Goal: Feedback & Contribution: Contribute content

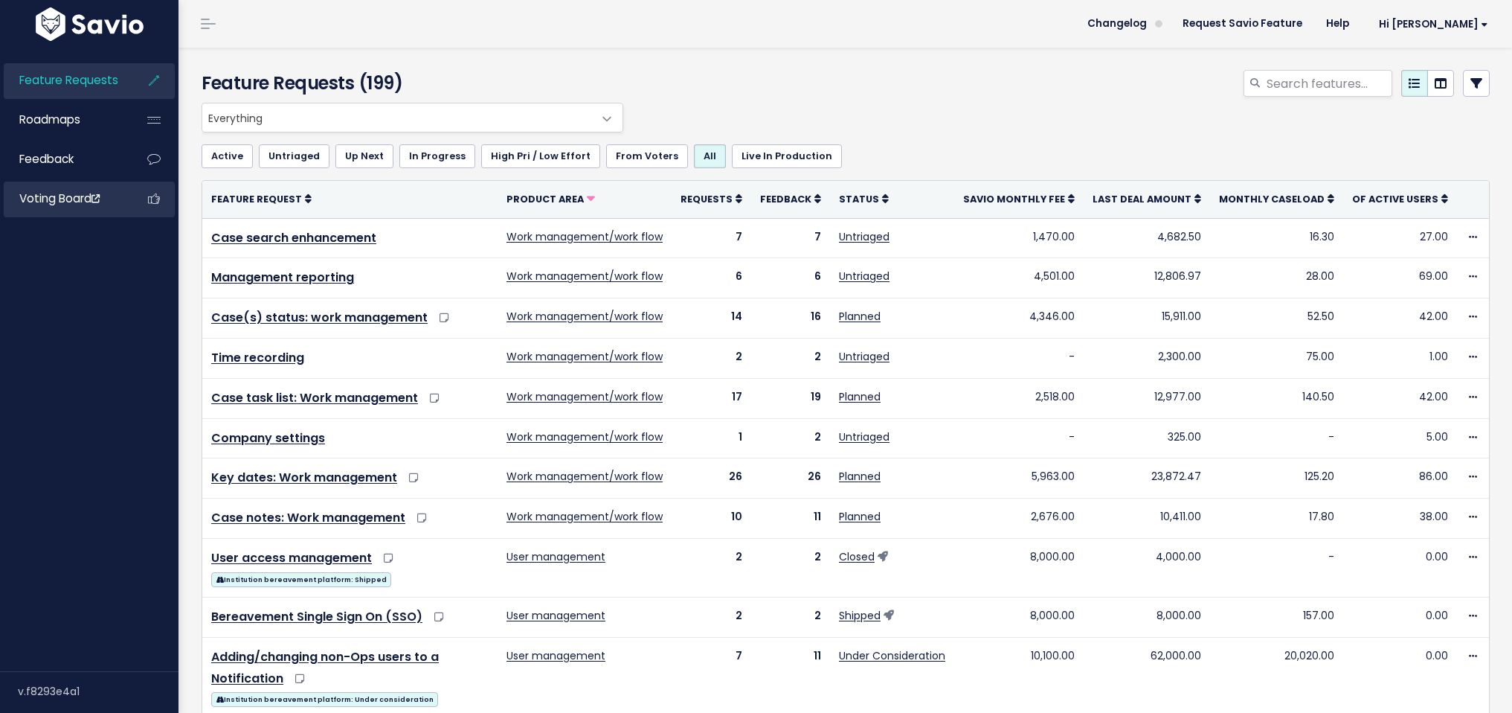
click at [84, 210] on link "Voting Board" at bounding box center [64, 198] width 120 height 34
click at [94, 162] on link "Feedback" at bounding box center [64, 159] width 120 height 34
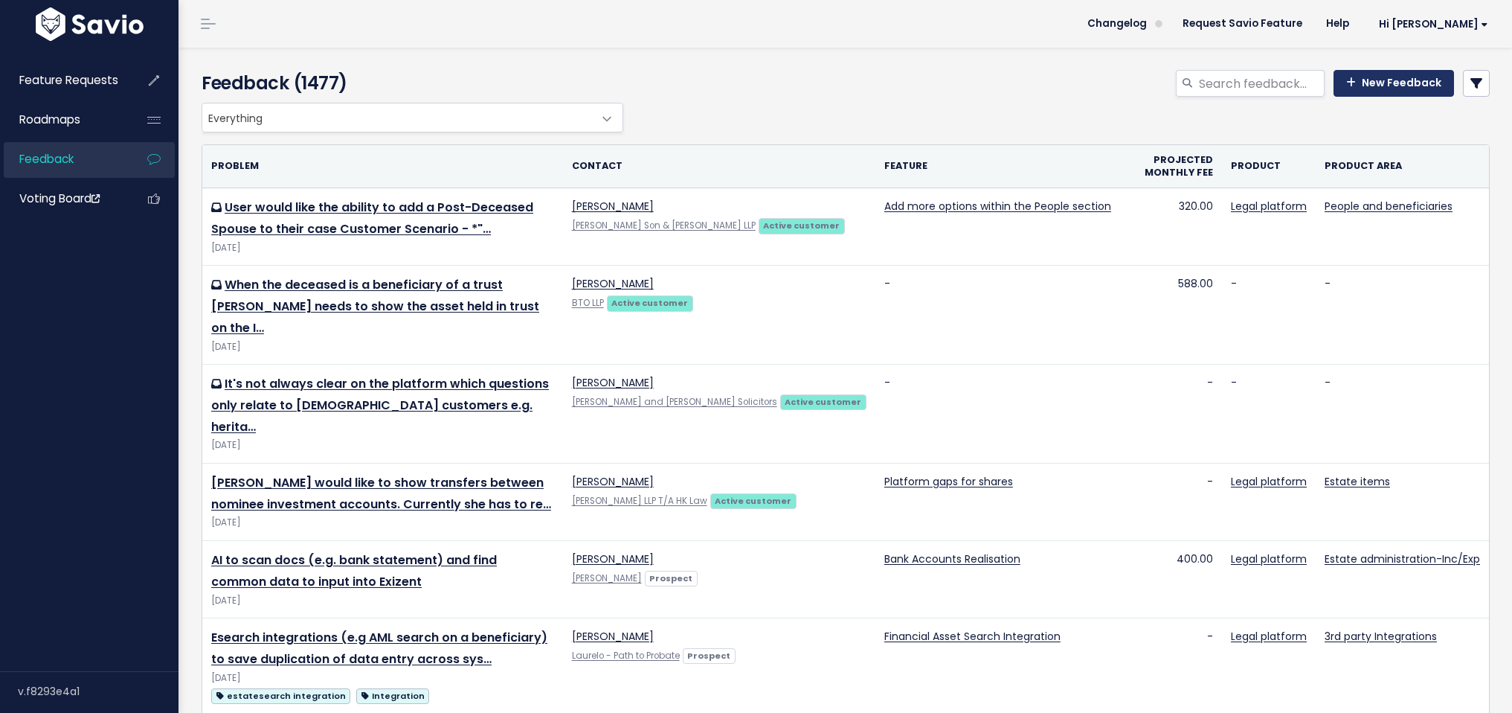
click at [1405, 86] on link "New Feedback" at bounding box center [1394, 83] width 120 height 27
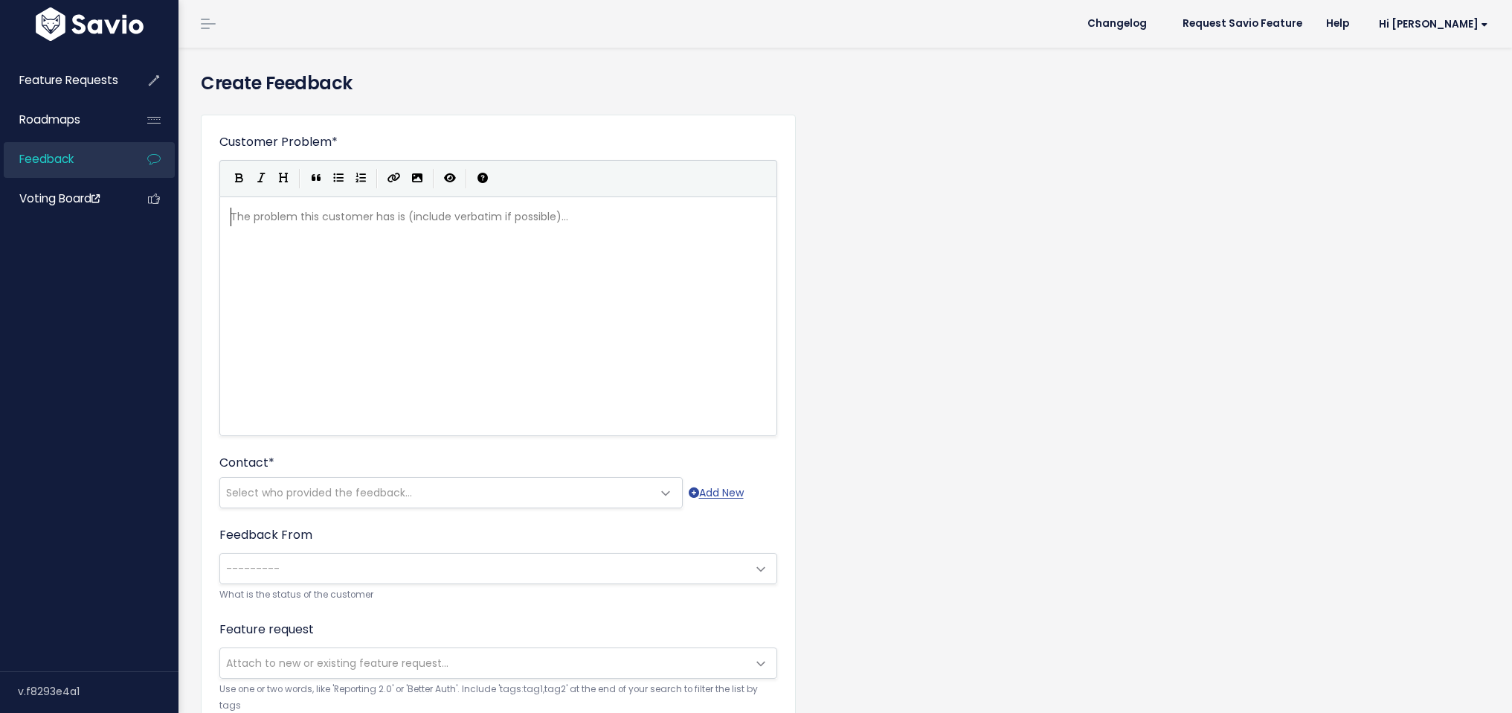
scroll to position [1, 0]
click at [408, 321] on div "The problem this customer has is (include verbatim if possible)... xxxxxxxxxx ​" at bounding box center [517, 335] width 579 height 260
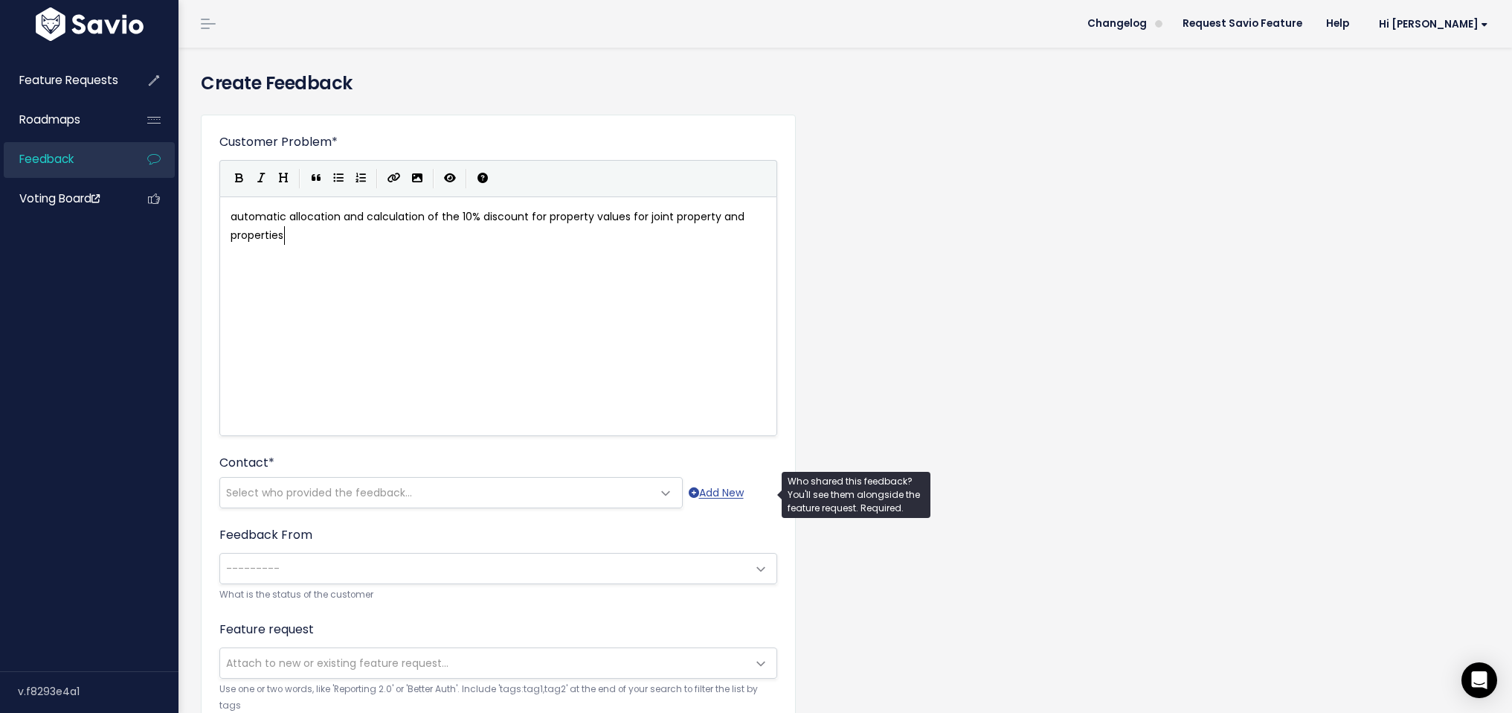
click at [325, 485] on span "Select who provided the feedback..." at bounding box center [319, 492] width 186 height 15
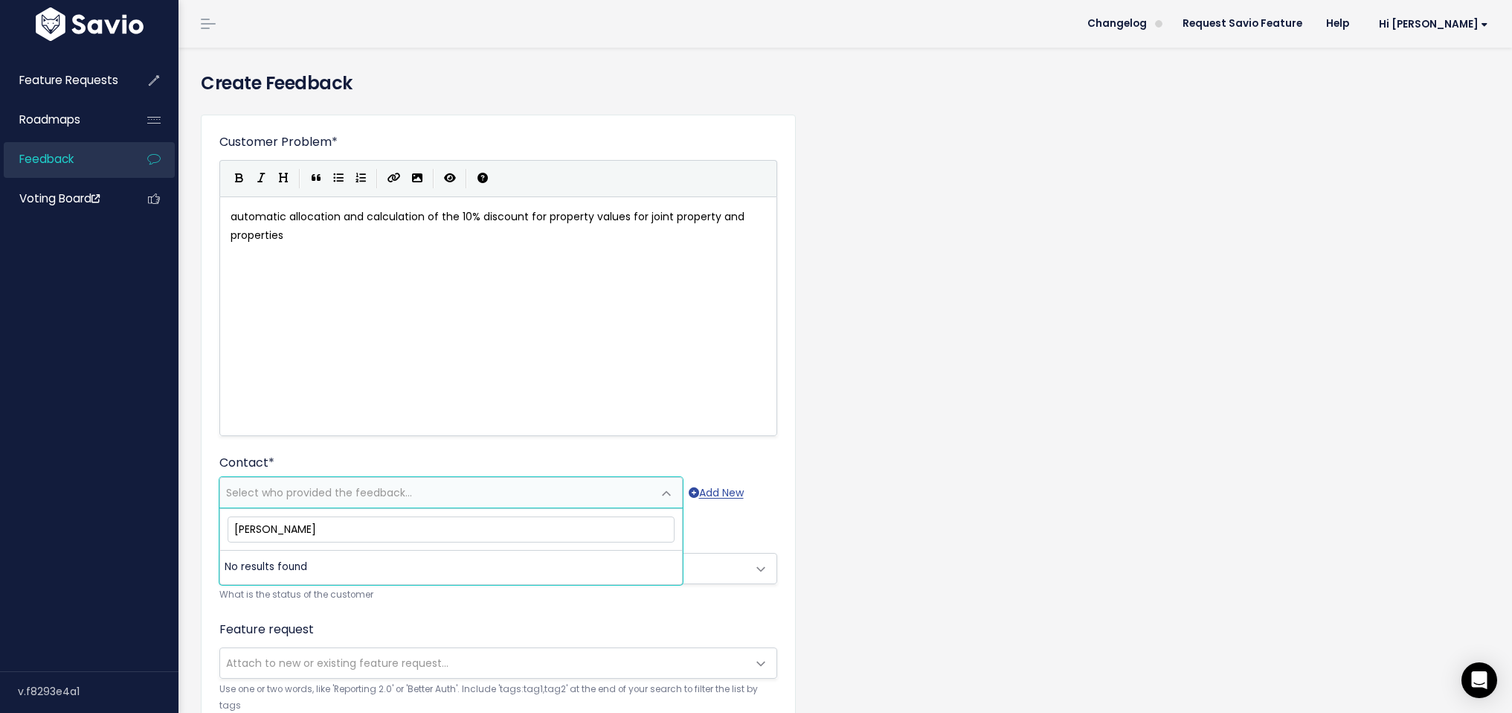
click at [278, 558] on li "No results found" at bounding box center [451, 566] width 462 height 33
click at [283, 535] on input "nick ash" at bounding box center [451, 529] width 447 height 26
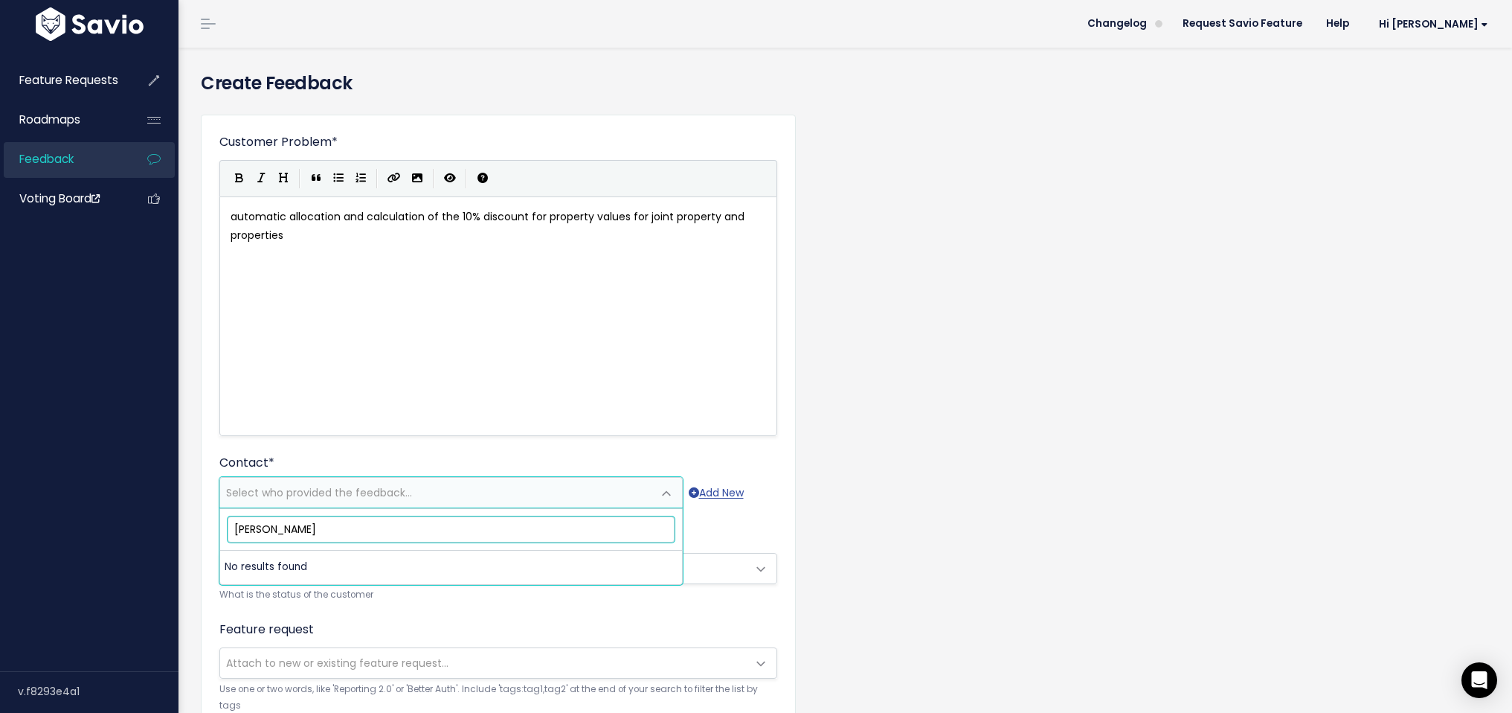
click at [283, 535] on input "nick ash" at bounding box center [451, 529] width 447 height 26
paste input ".ash@wplegal.co.uk"
click at [304, 527] on input "nick.ash@wplegal.co.uk" at bounding box center [451, 529] width 447 height 26
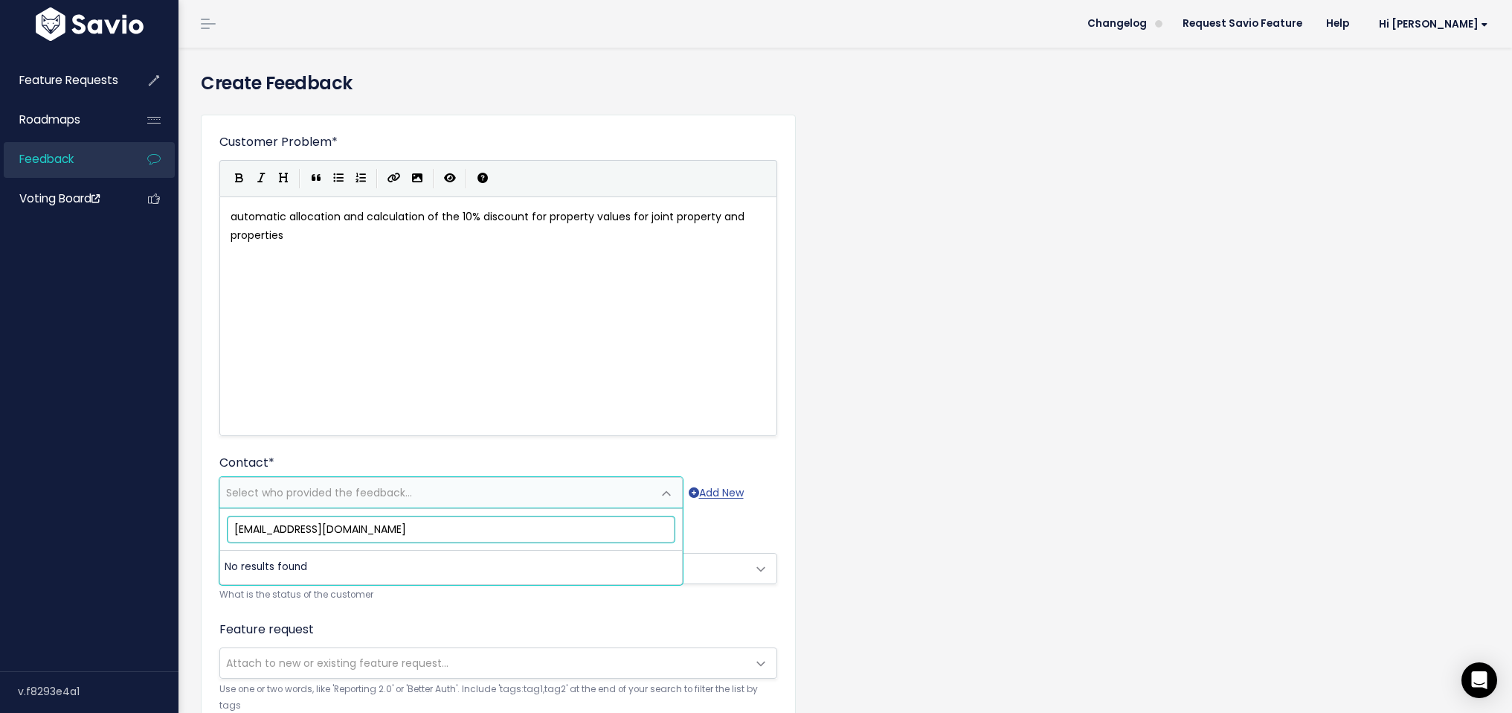
paste input "ill-probate"
type input "nick.ash@will-probate.co.uk"
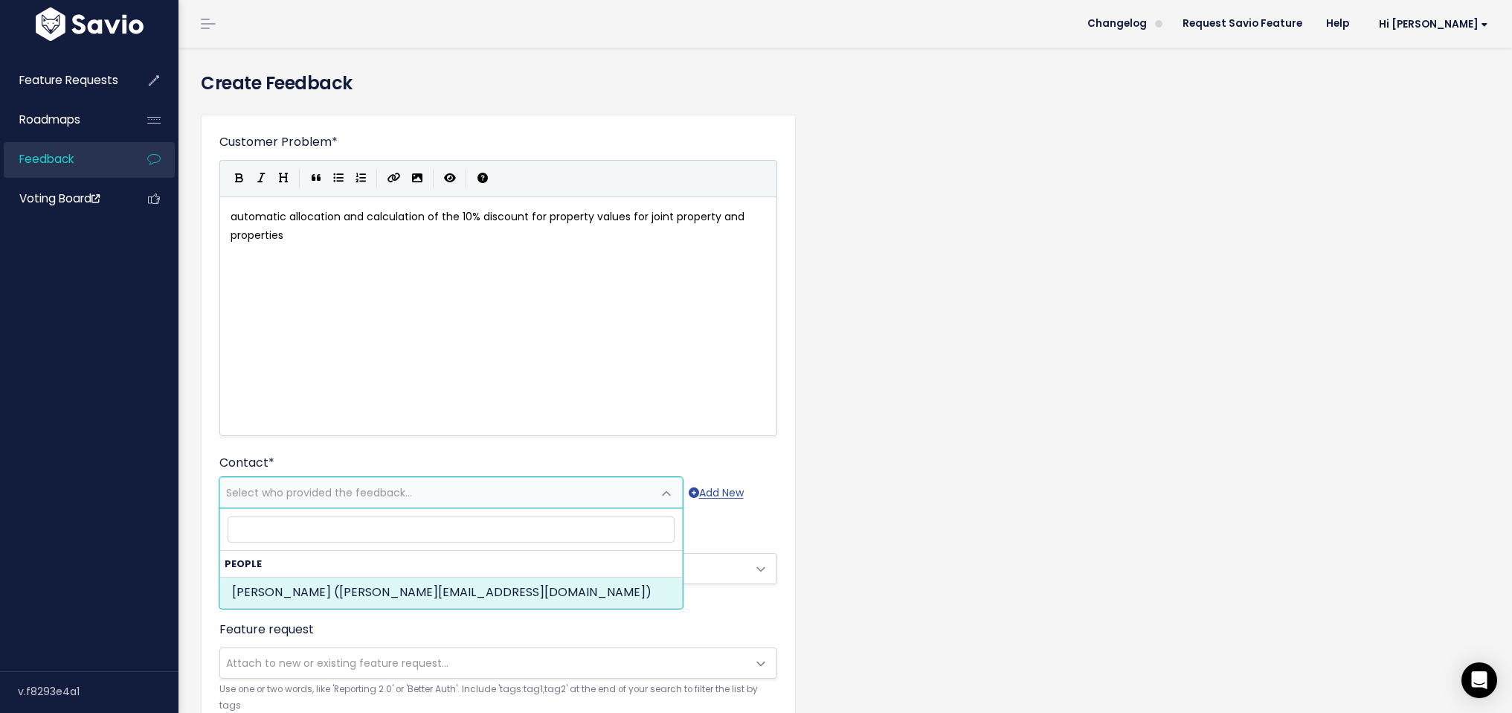
select select "16317444"
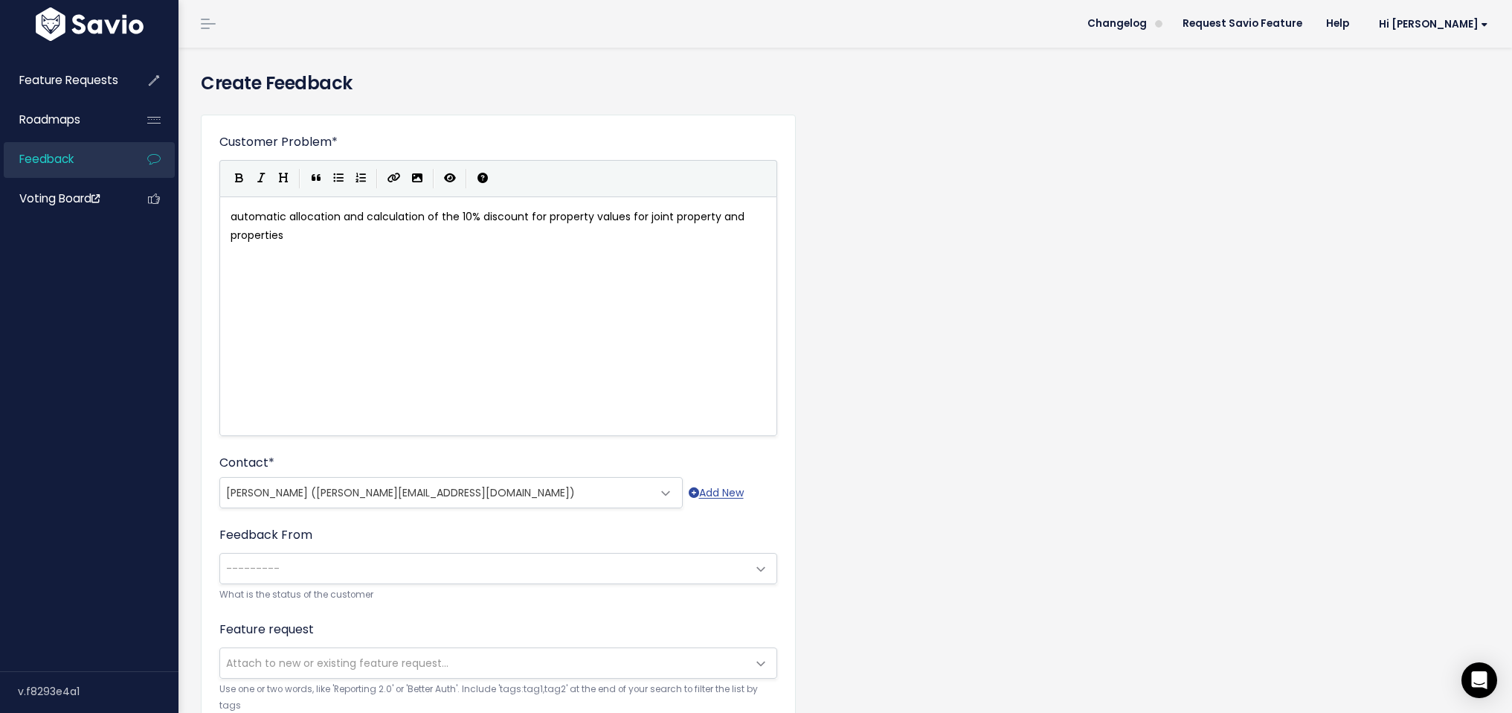
click at [384, 574] on span "---------" at bounding box center [483, 568] width 527 height 30
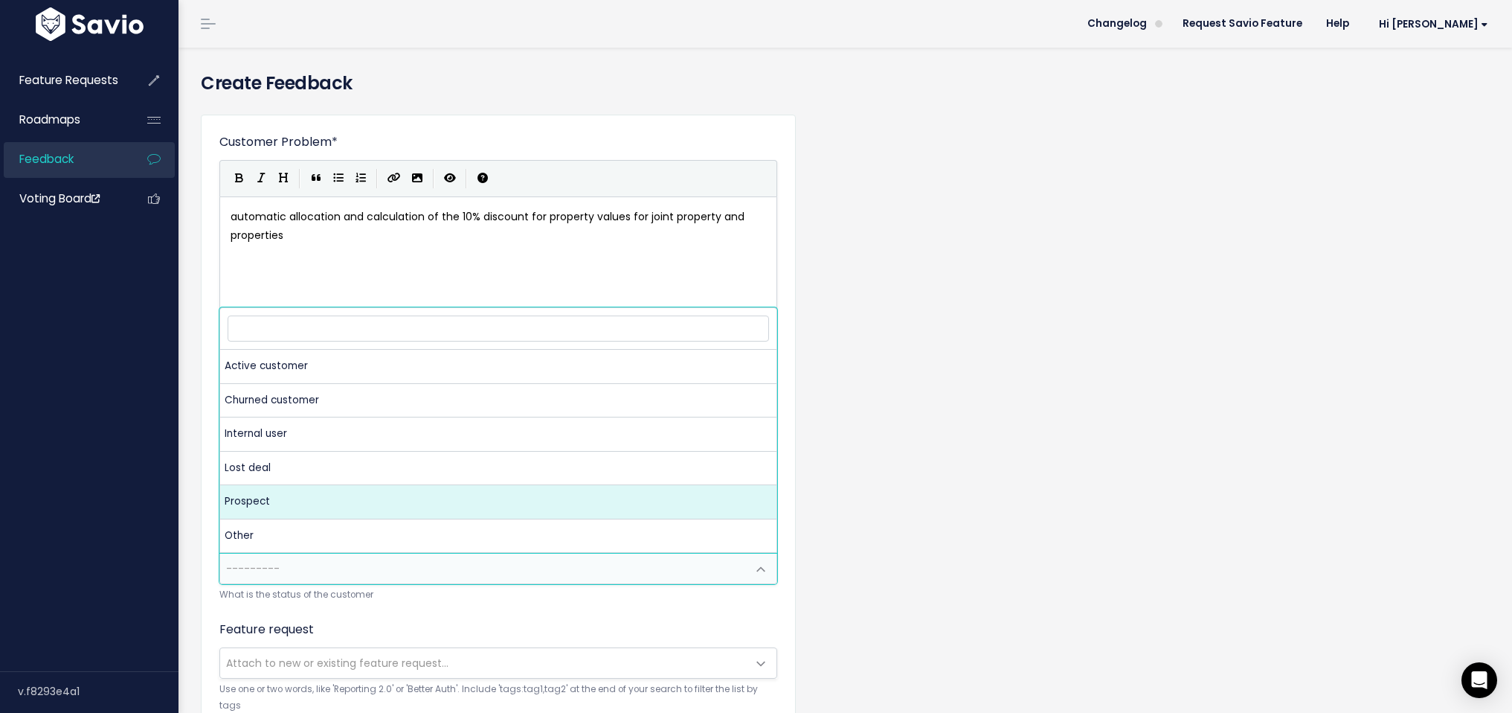
select select "PROSPECT"
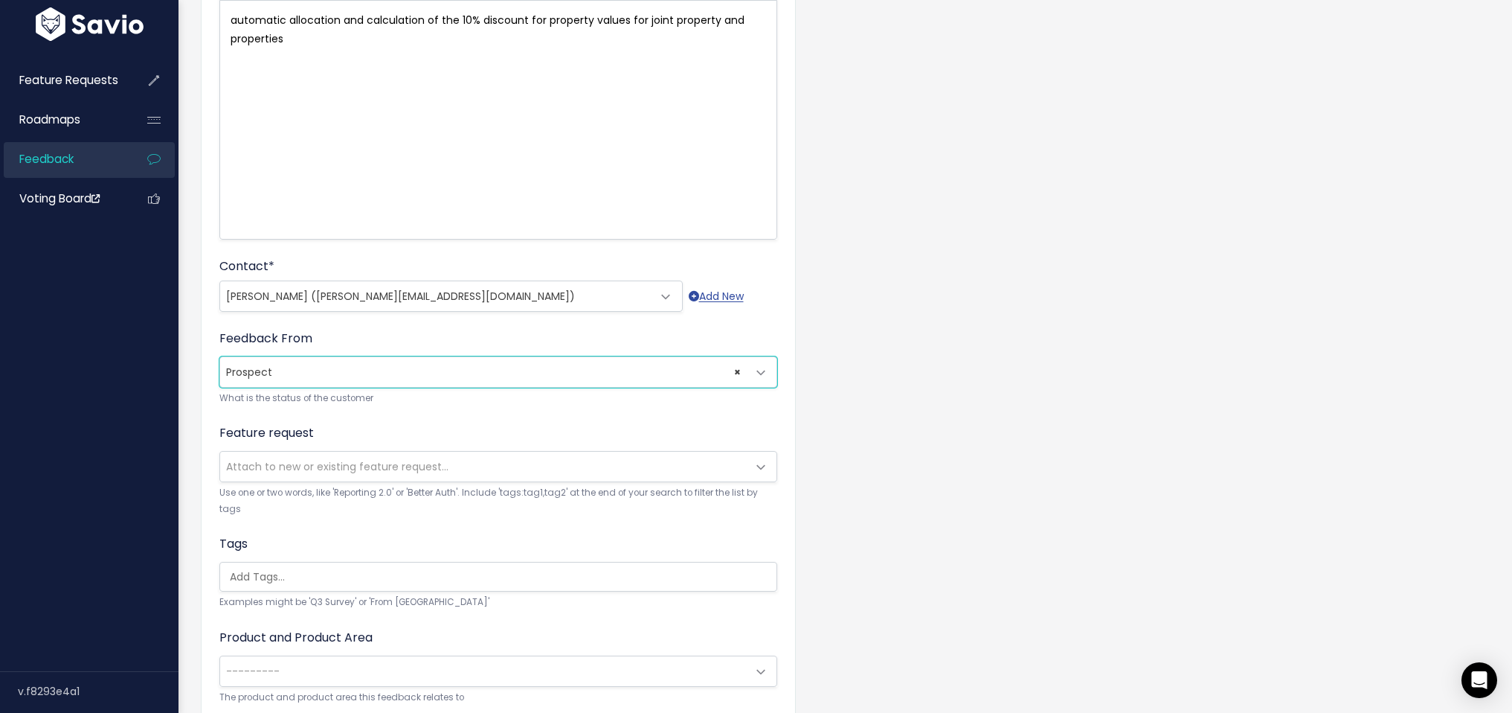
scroll to position [321, 0]
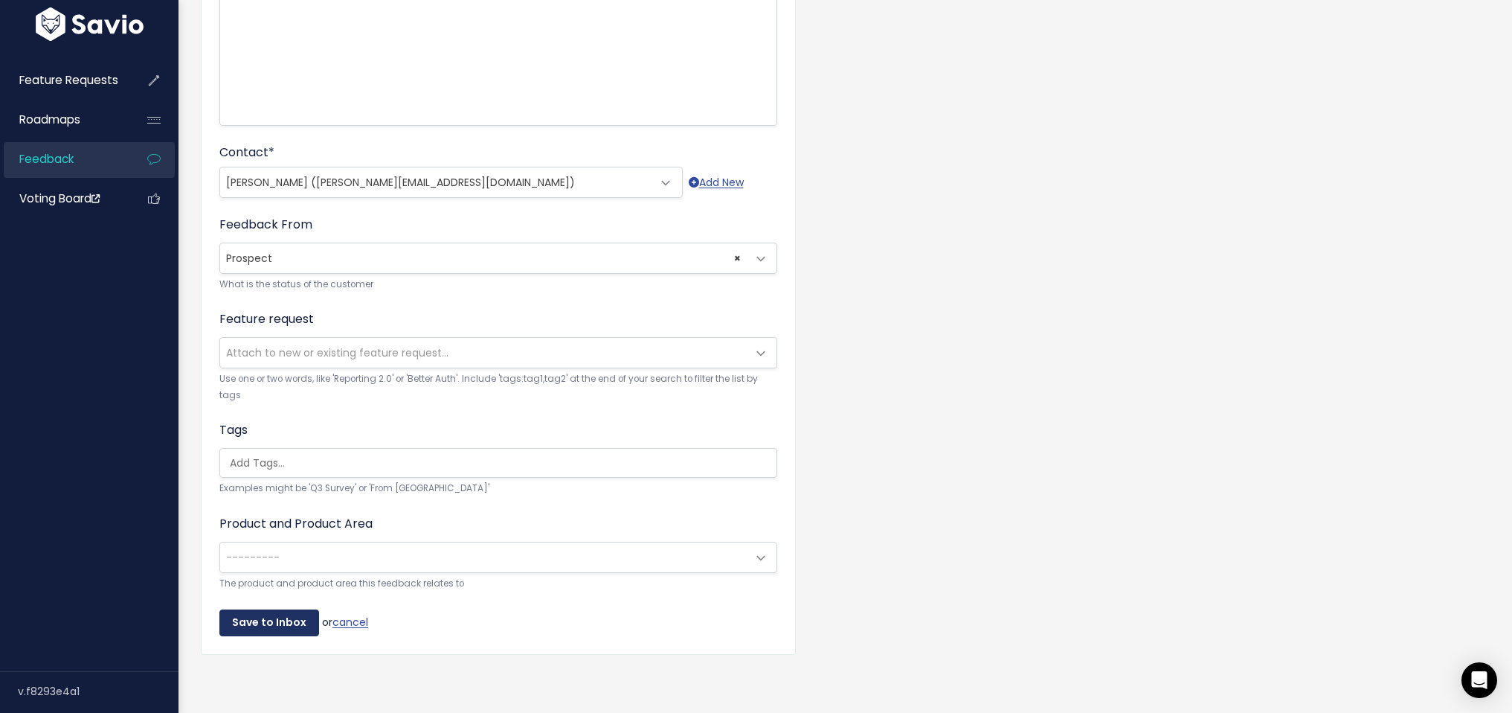
click at [267, 609] on input "Save to Inbox" at bounding box center [269, 622] width 100 height 27
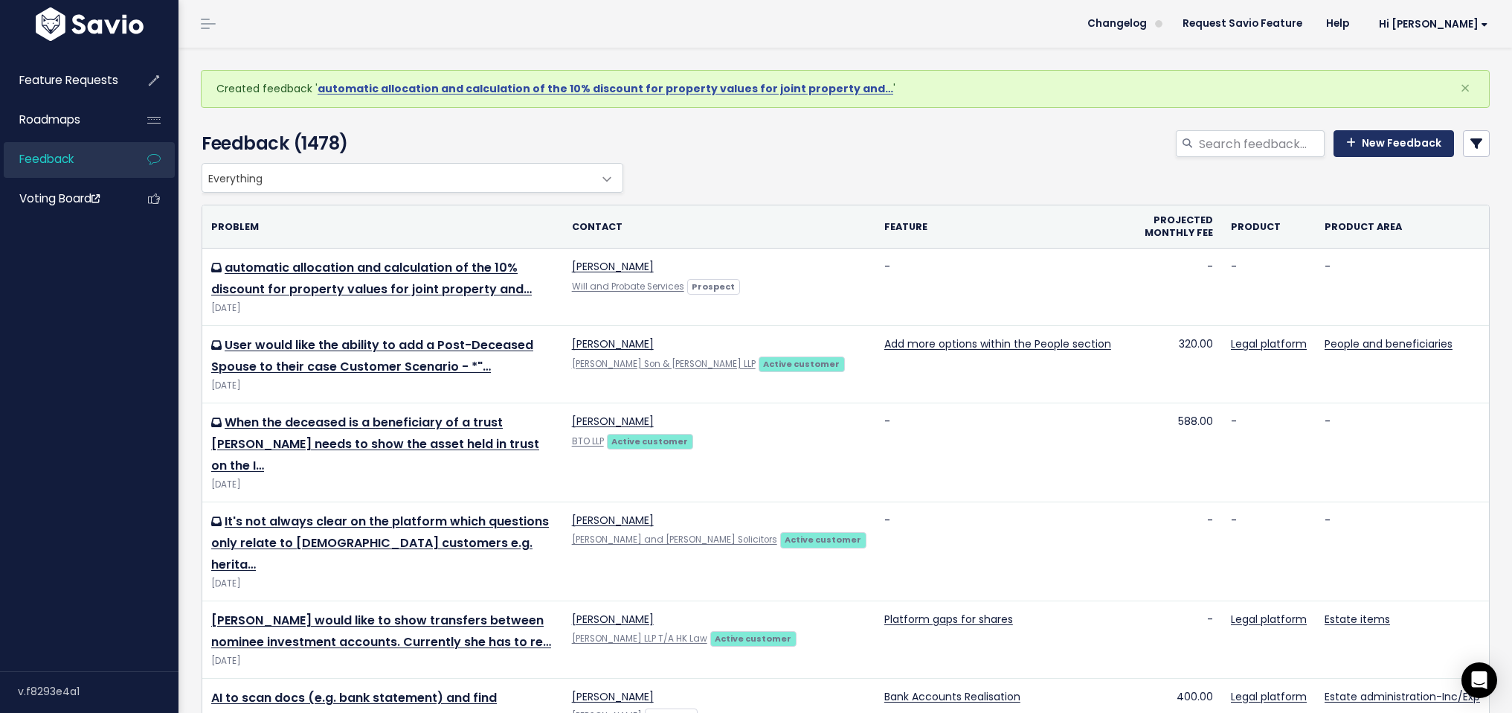
click at [1394, 138] on link "New Feedback" at bounding box center [1394, 143] width 120 height 27
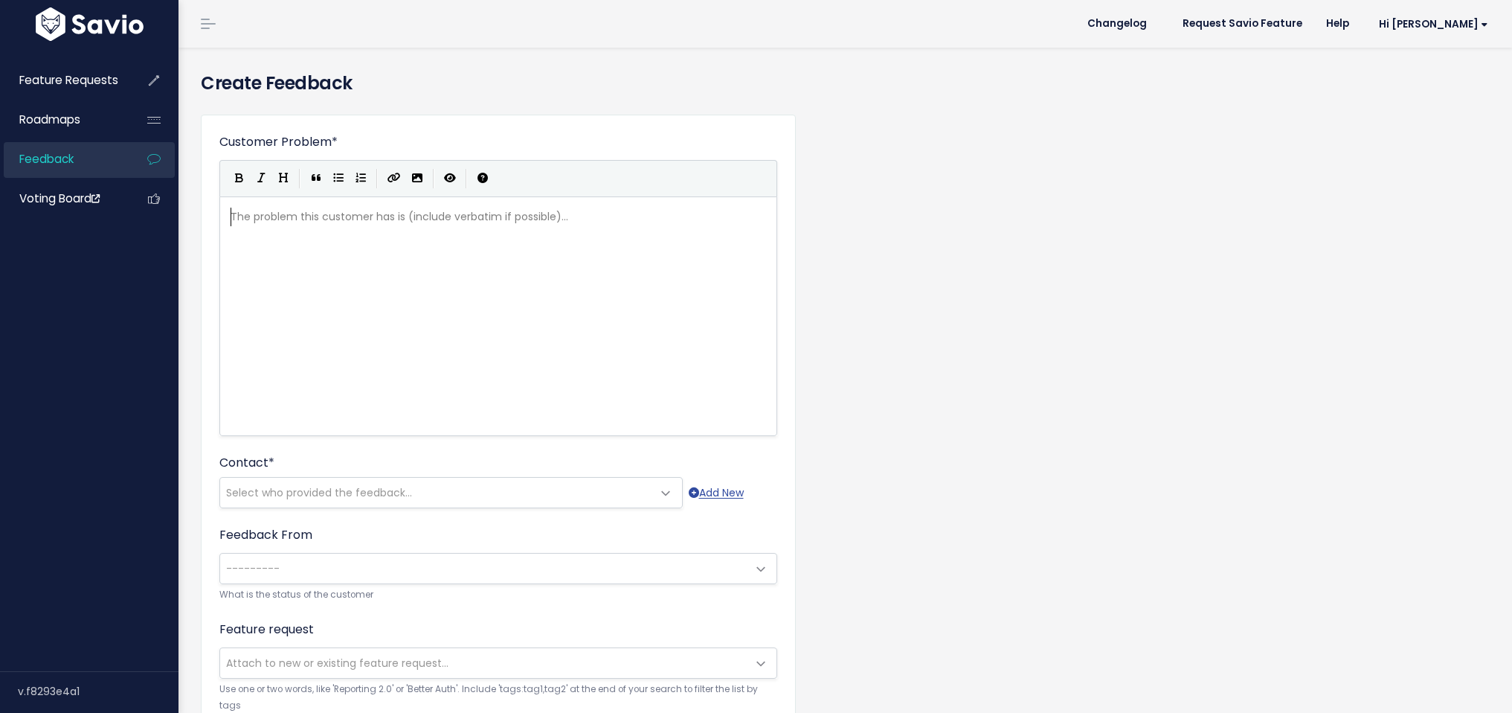
scroll to position [1, 0]
click at [367, 350] on div "The problem this customer has is (include verbatim if possible)... xxxxxxxxxx ​" at bounding box center [517, 335] width 579 height 260
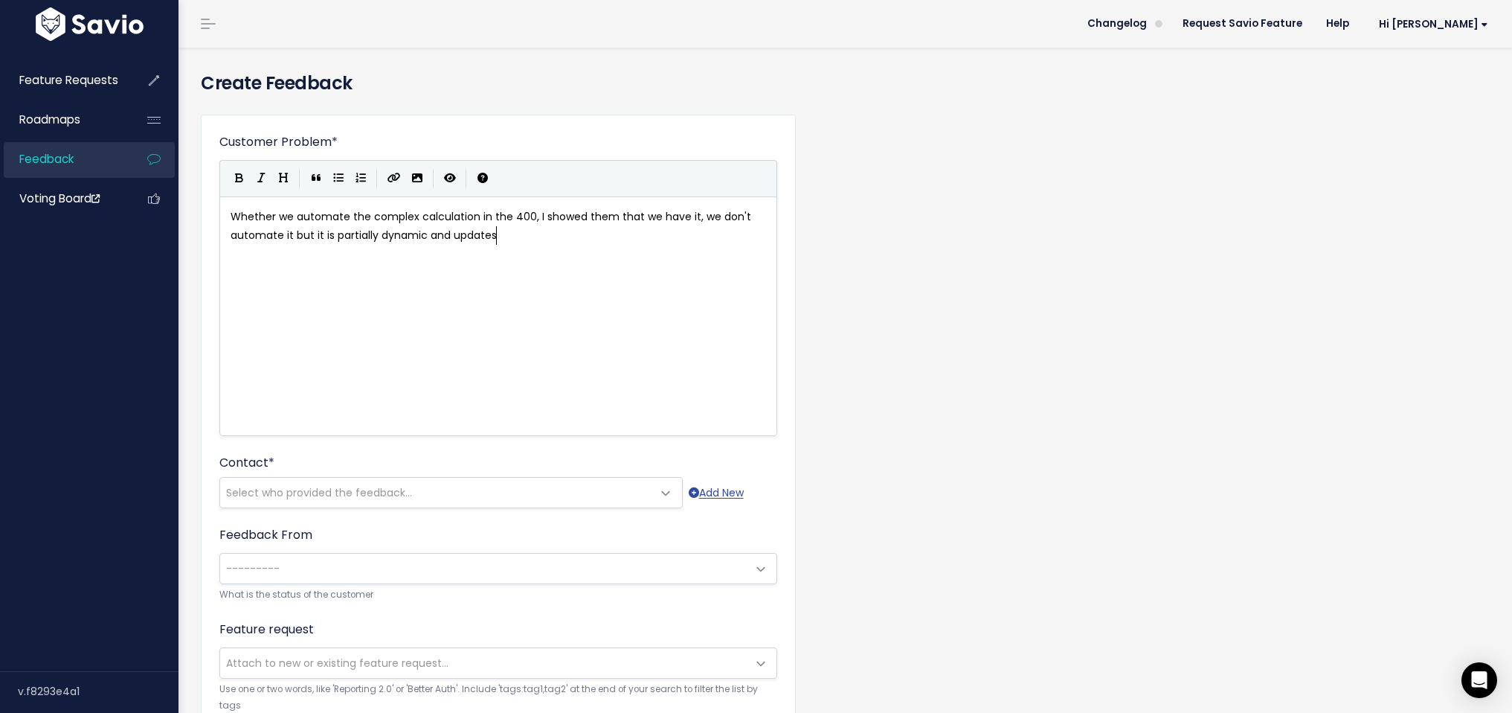
type textarea "showed them that we have it, we don't automate it but it is partially dynamic a…"
drag, startPoint x: 531, startPoint y: 237, endPoint x: 536, endPoint y: 221, distance: 16.5
click at [477, 212] on span "Whether we automate the complex calculation in the 400" at bounding box center [384, 216] width 306 height 15
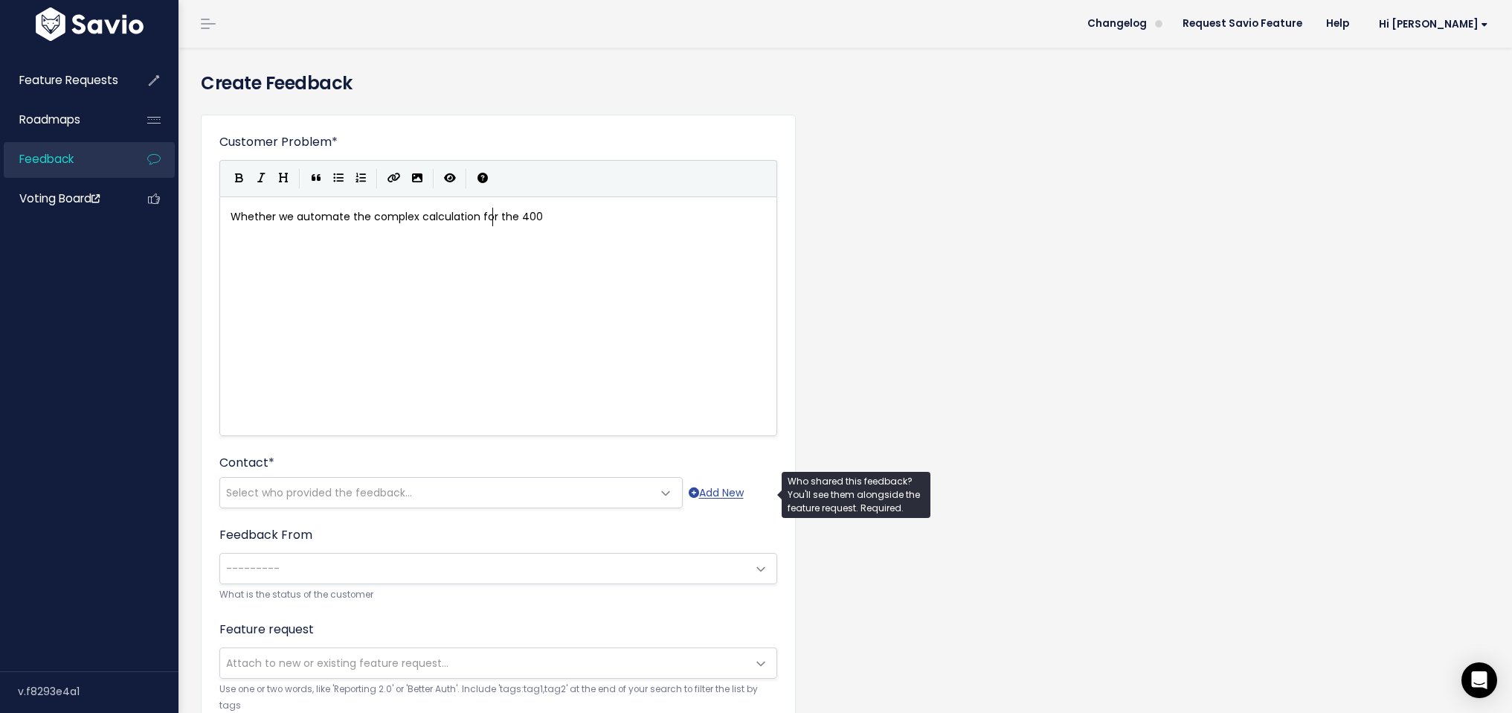
type textarea "for"
click at [411, 486] on span "Select who provided the feedback..." at bounding box center [436, 493] width 432 height 30
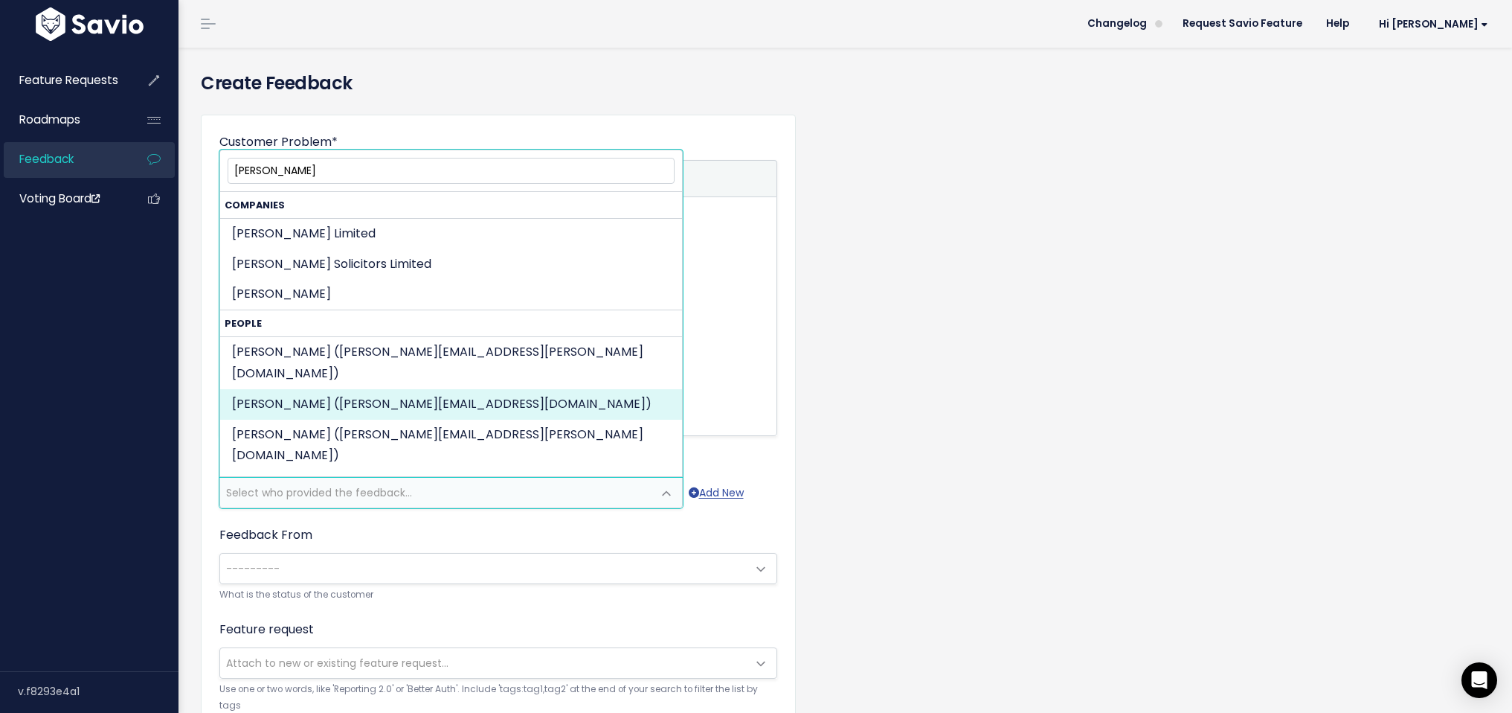
type input "nick"
select select "PROSPECT"
select select "16317444"
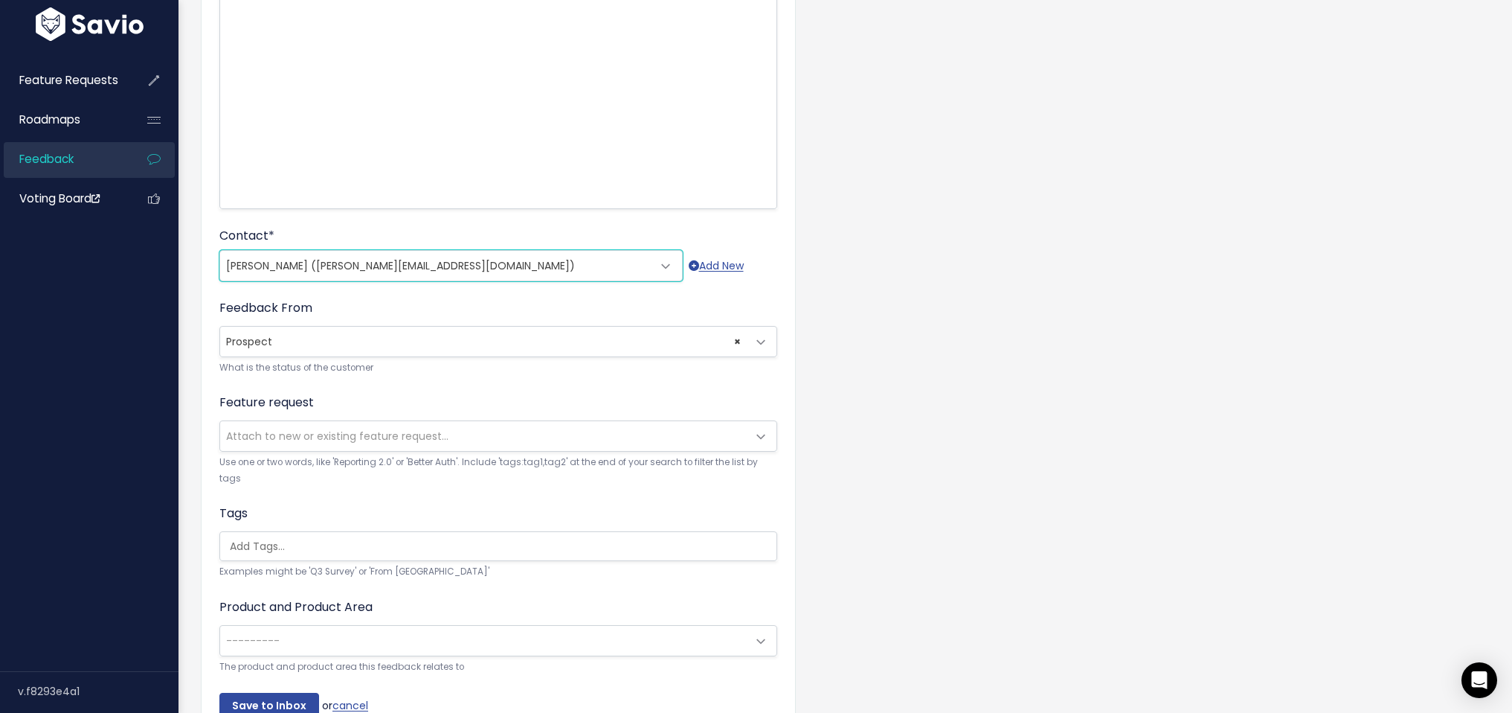
scroll to position [321, 0]
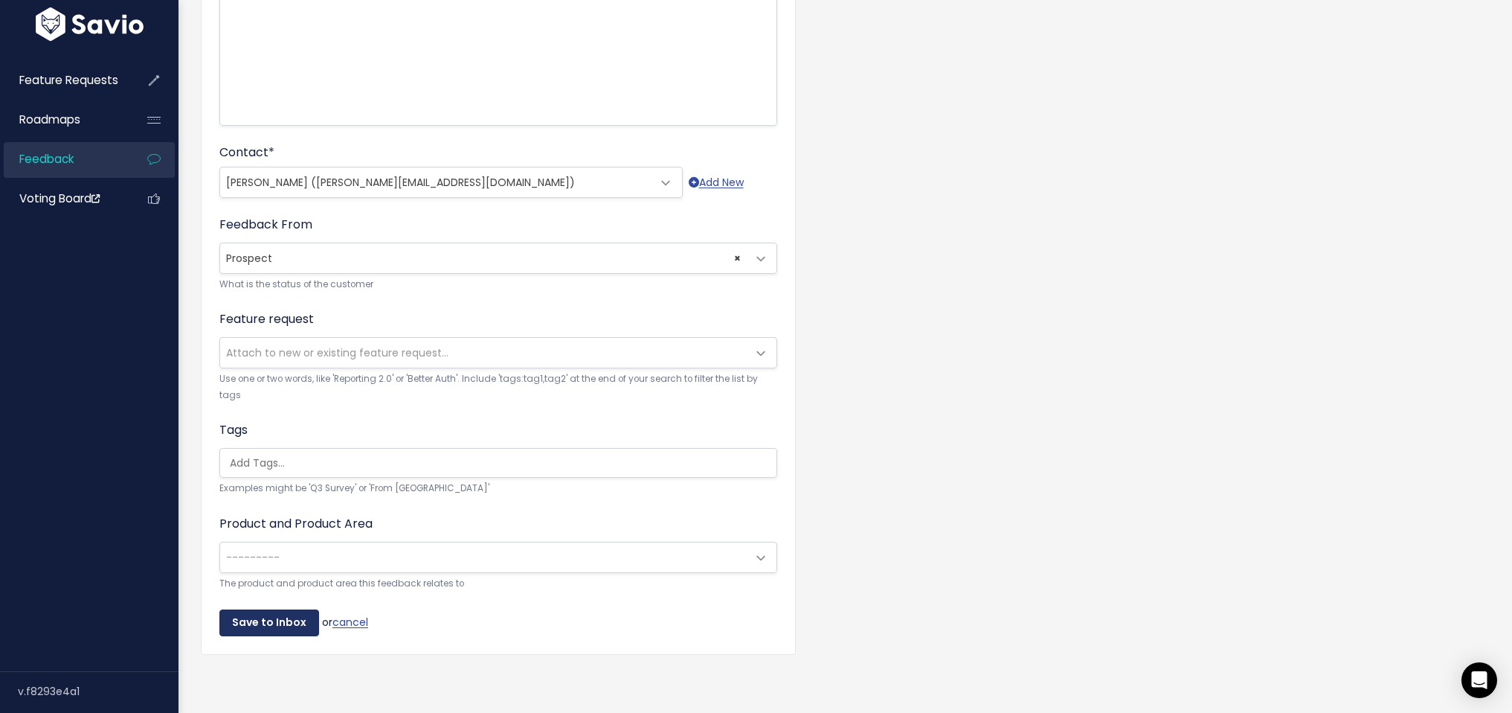
click at [247, 609] on input "Save to Inbox" at bounding box center [269, 622] width 100 height 27
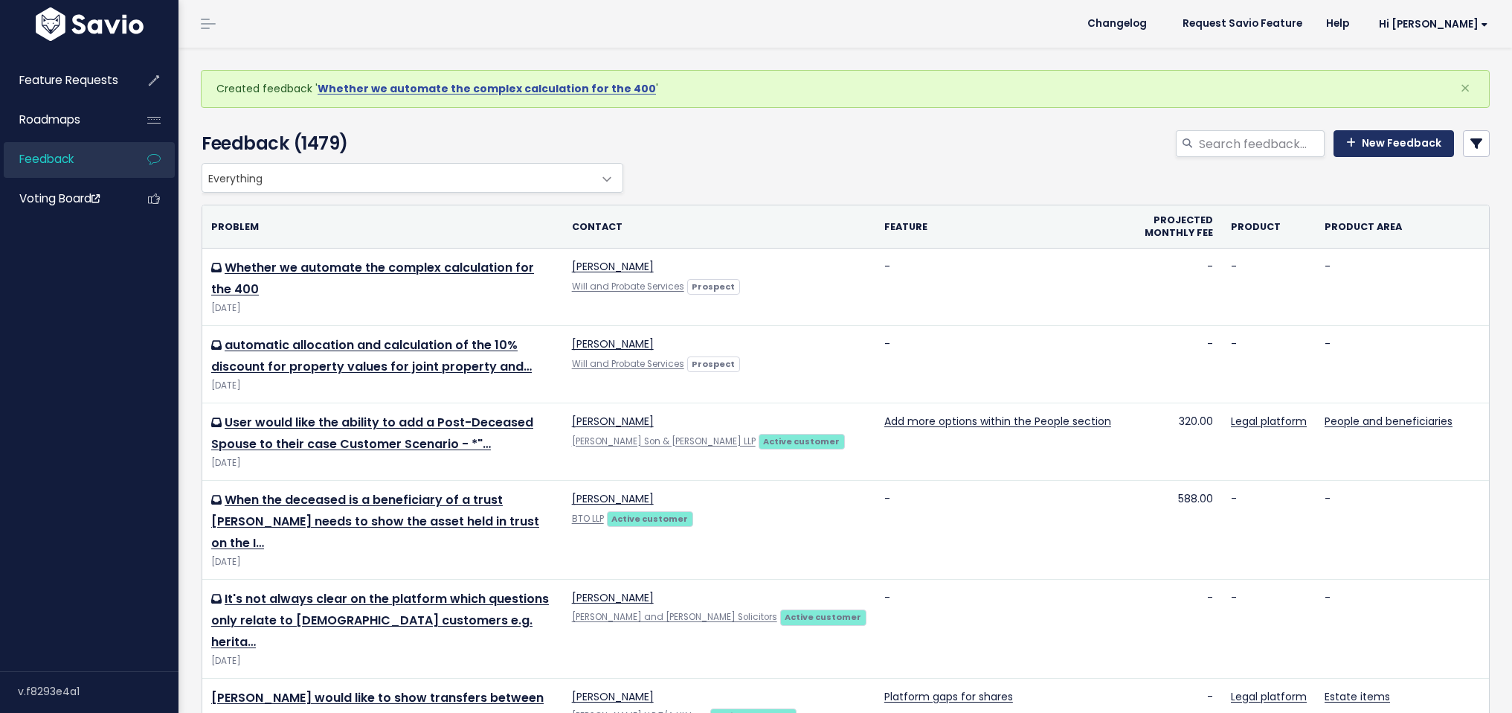
drag, startPoint x: 1393, startPoint y: 147, endPoint x: 1375, endPoint y: 134, distance: 21.9
click at [1392, 146] on link "New Feedback" at bounding box center [1394, 143] width 120 height 27
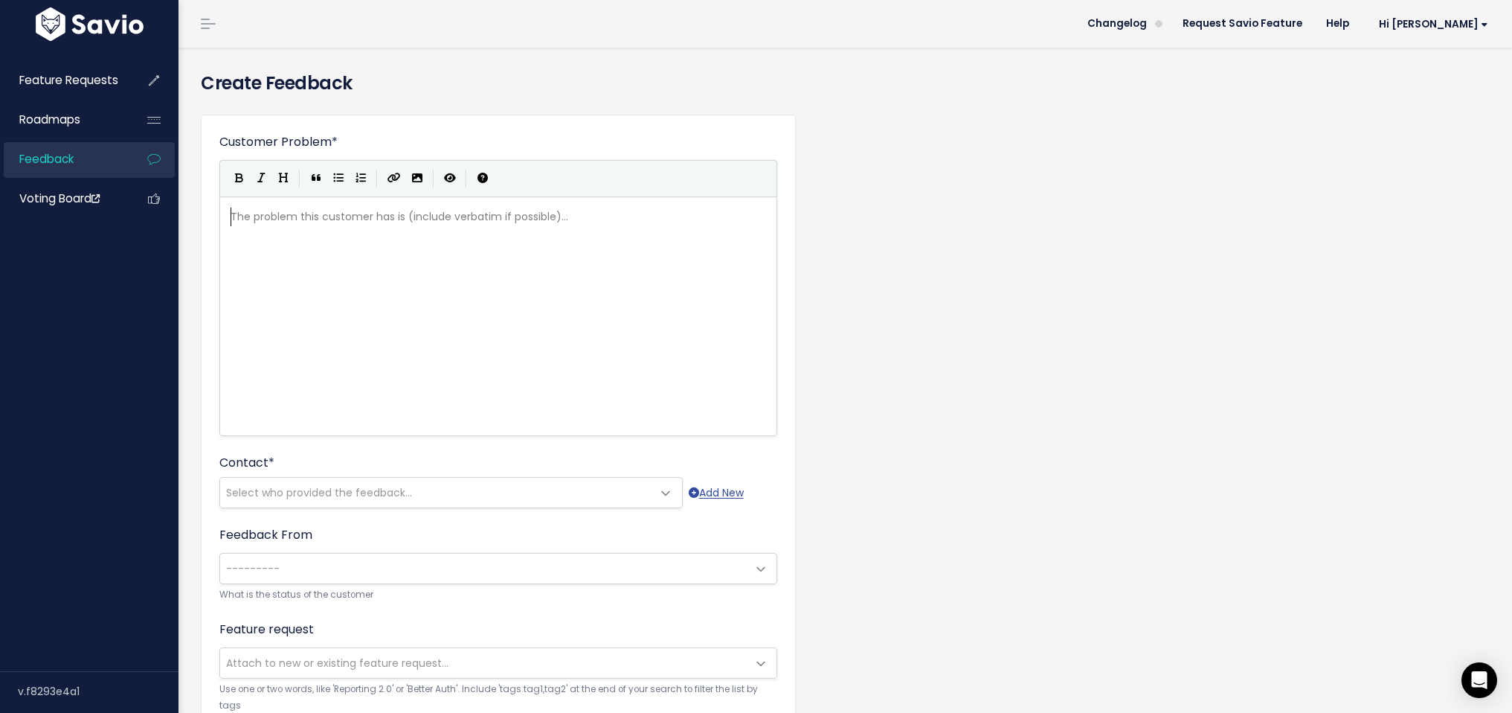
scroll to position [1, 0]
click at [407, 275] on div "The problem this customer has is (include verbatim if possible)... xxxxxxxxxx ​" at bounding box center [517, 335] width 579 height 260
paste textarea ","
type textarea ", case status etc"
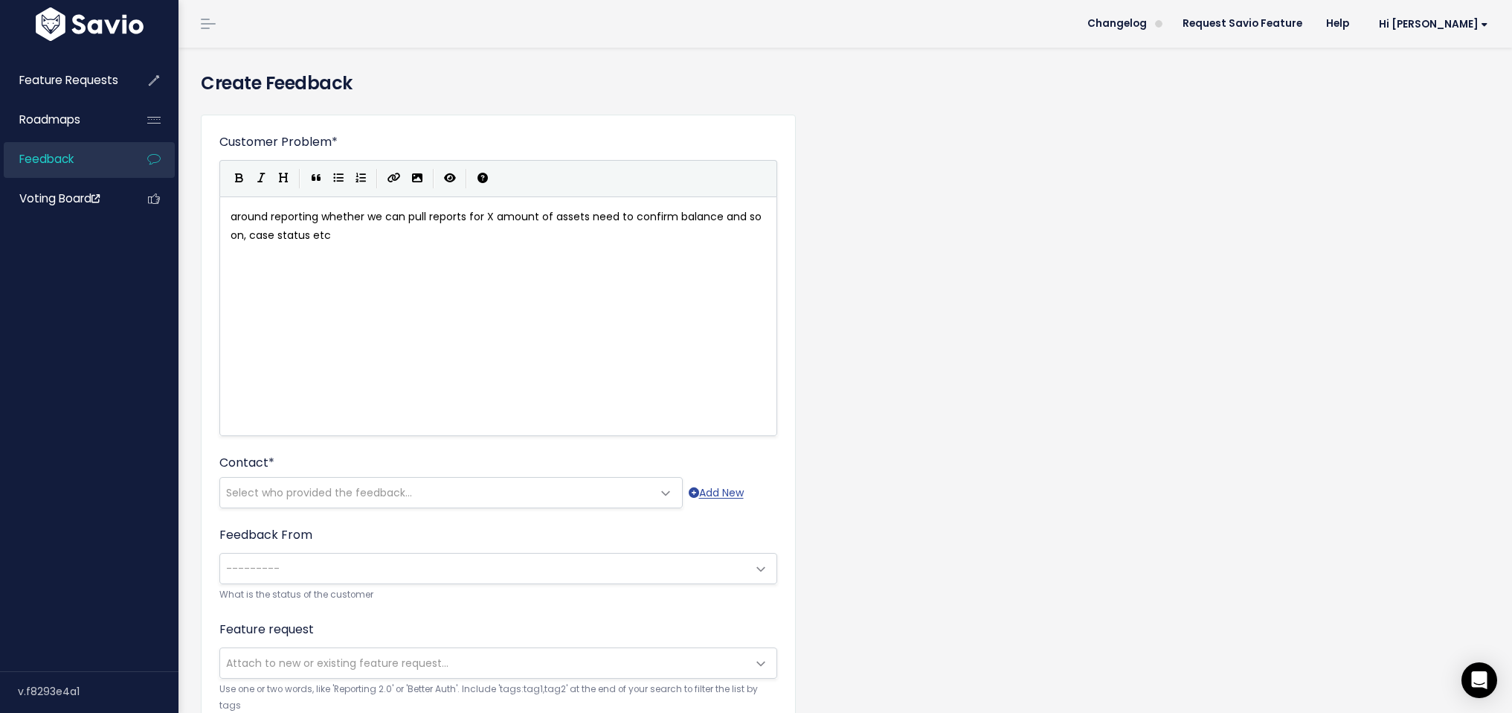
click at [402, 493] on span "Select who provided the feedback..." at bounding box center [319, 492] width 186 height 15
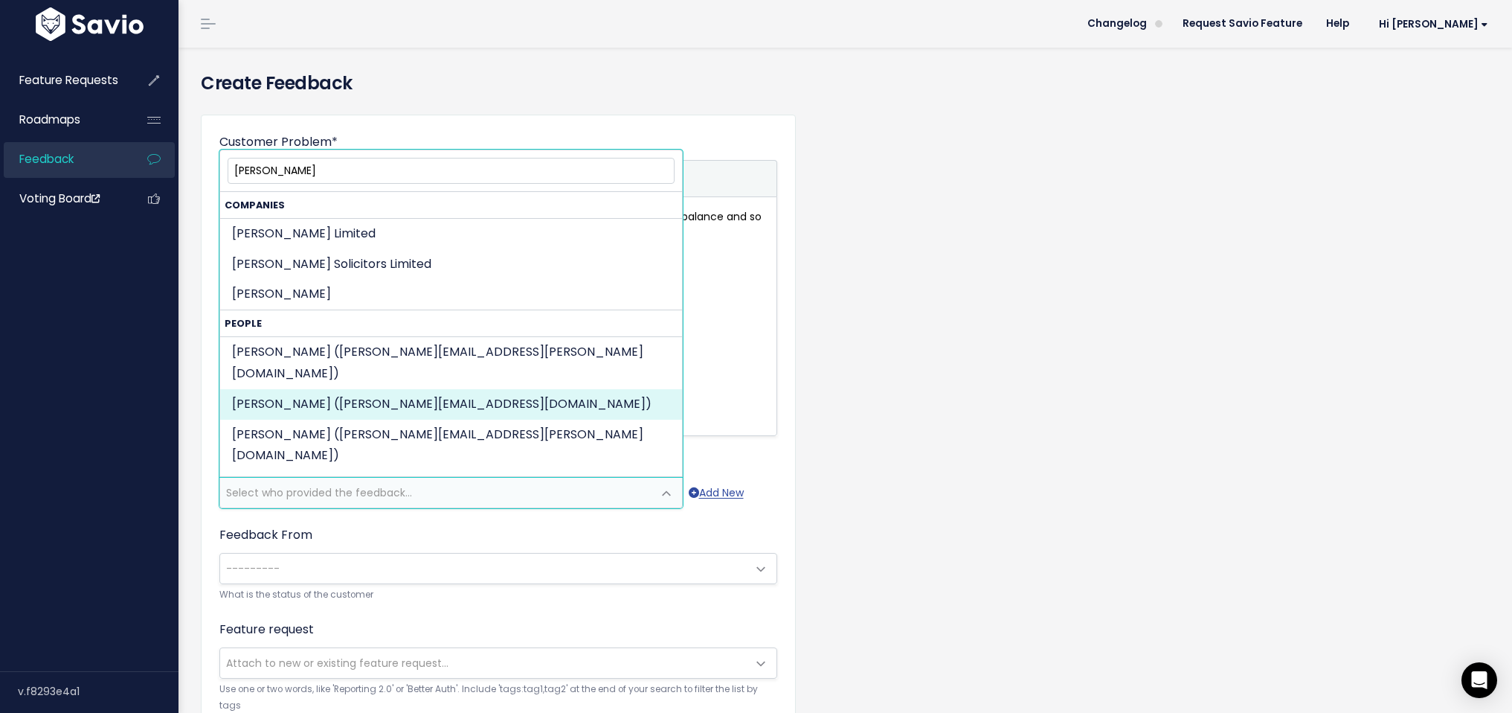
type input "[PERSON_NAME]"
select select "PROSPECT"
select select "16317444"
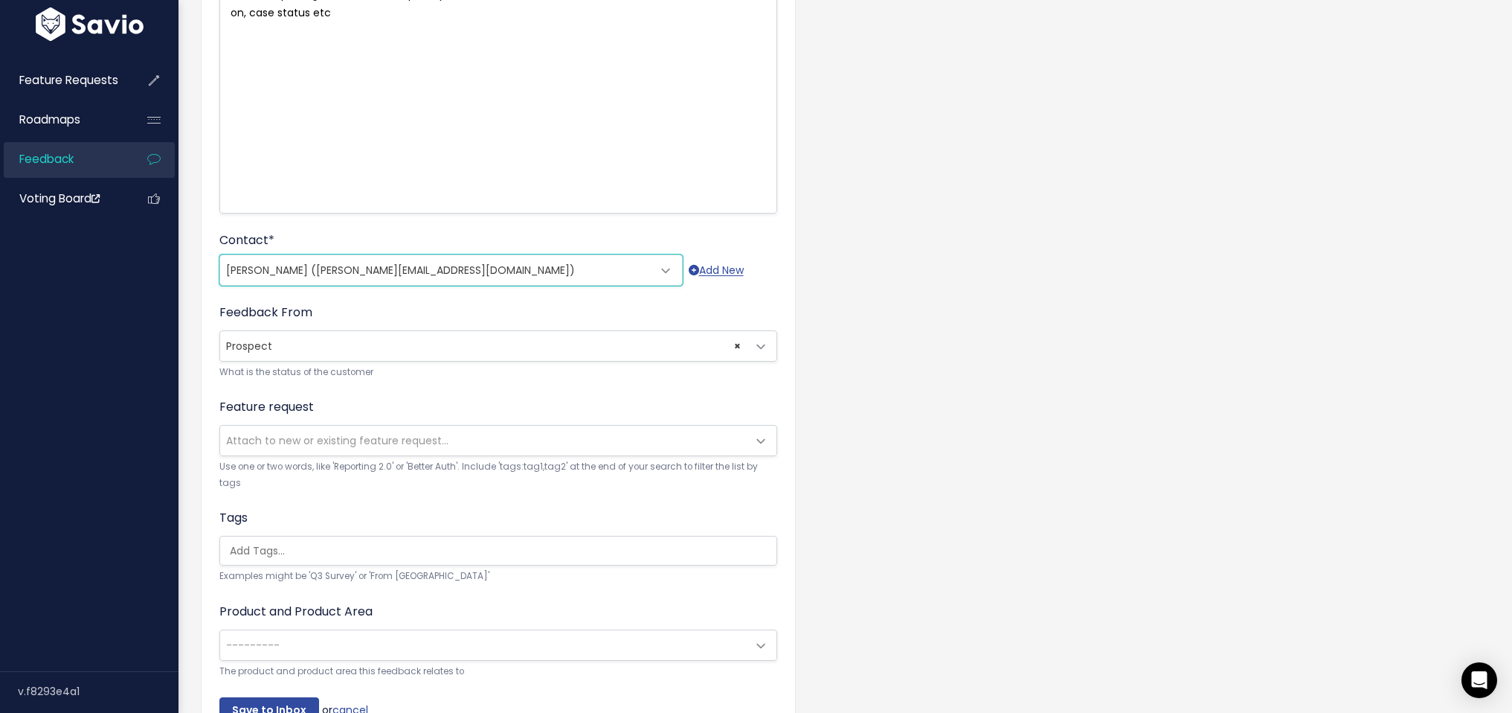
scroll to position [321, 0]
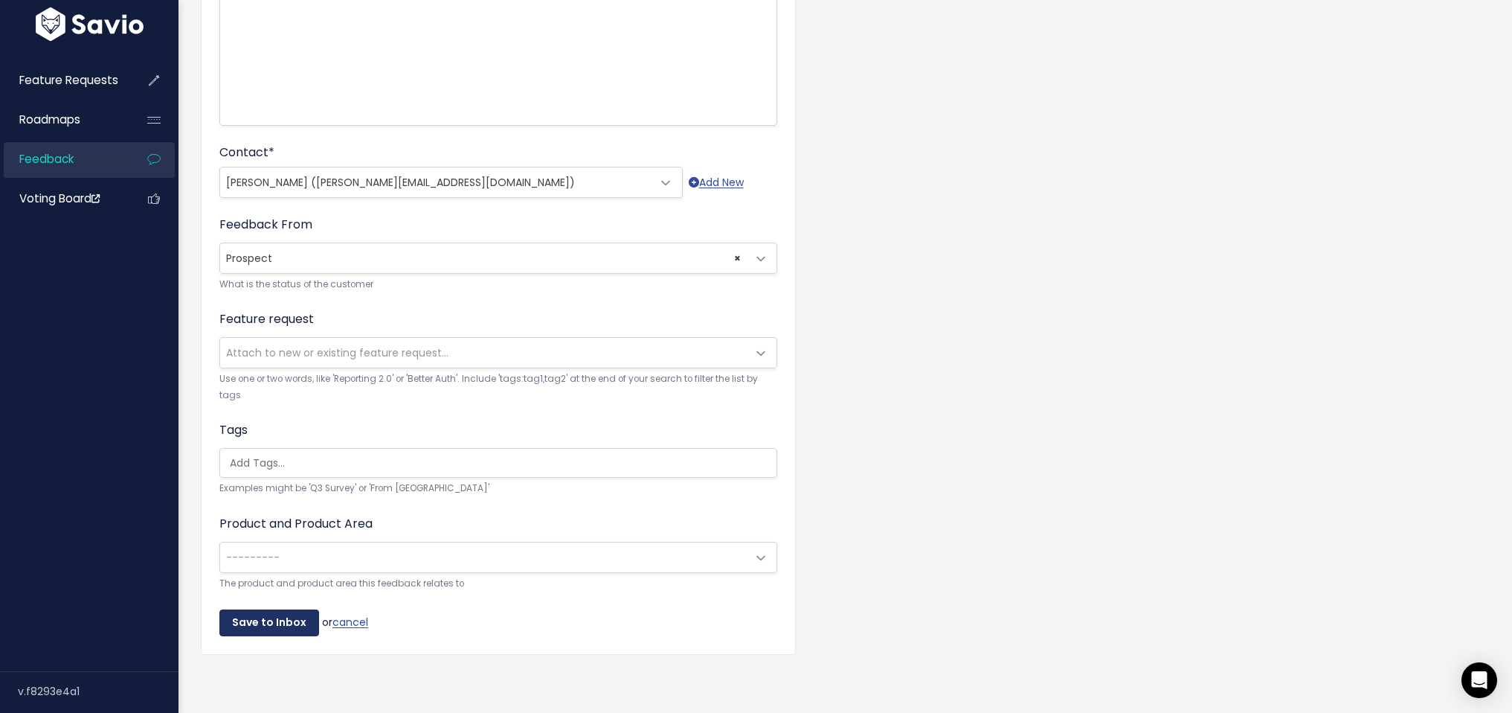
click at [286, 614] on input "Save to Inbox" at bounding box center [269, 622] width 100 height 27
